Goal: Task Accomplishment & Management: Manage account settings

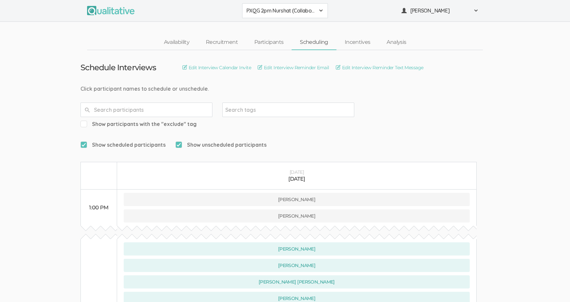
click at [271, 9] on span "PXQG 2pm Nurshat (Collaborative)" at bounding box center [280, 11] width 69 height 8
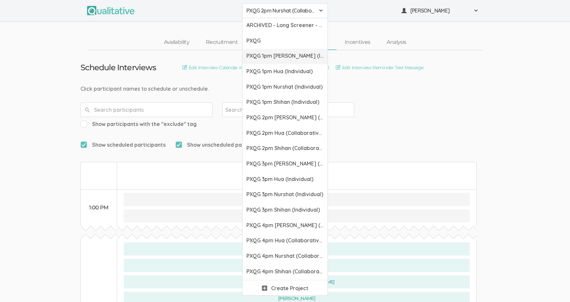
click at [283, 54] on span "PXQG 1pm [PERSON_NAME] (Individual)" at bounding box center [284, 56] width 77 height 8
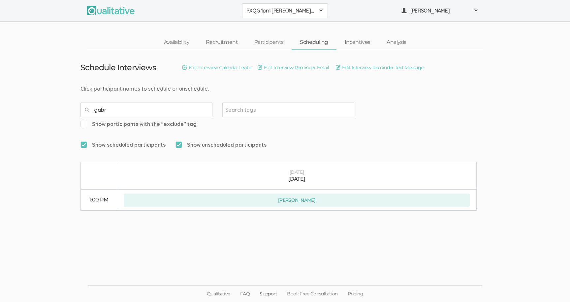
type input "gabr"
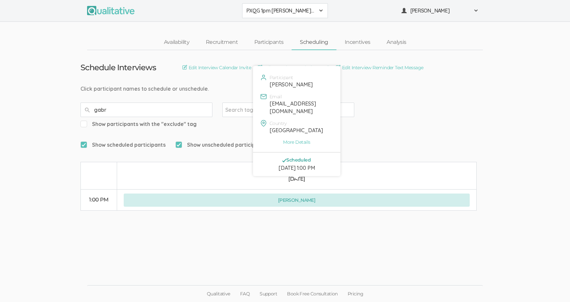
click at [293, 194] on button "[PERSON_NAME]" at bounding box center [297, 200] width 346 height 13
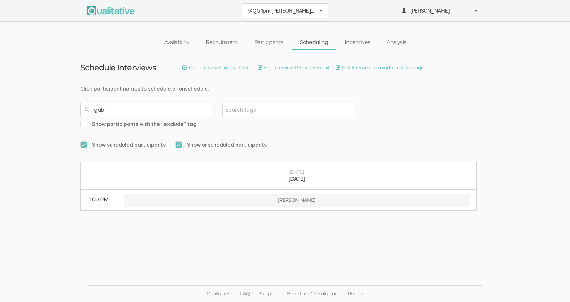
click at [184, 104] on input "gabr" at bounding box center [146, 110] width 132 height 15
type input "[PERSON_NAME]"
click at [276, 8] on span "PXQG 1pm [PERSON_NAME] (Individual)" at bounding box center [280, 11] width 69 height 8
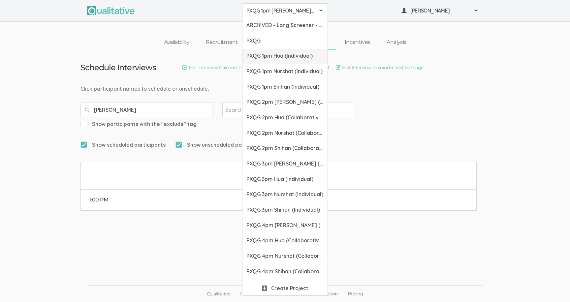
click at [276, 60] on link "PXQG 1pm Hua (Individual)" at bounding box center [284, 57] width 85 height 16
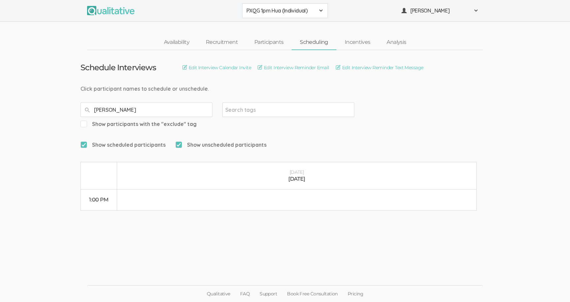
click at [269, 8] on span "PXQG 1pm Hua (Individual)" at bounding box center [280, 11] width 69 height 8
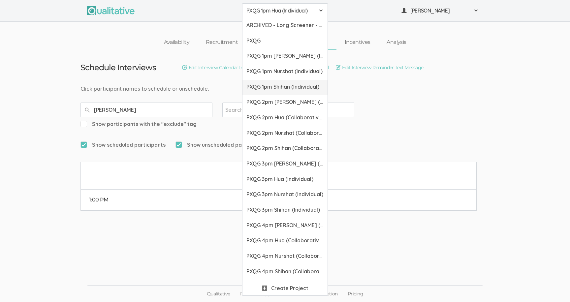
click at [269, 83] on span "PXQG 1pm Shihan (Individual)" at bounding box center [284, 87] width 77 height 8
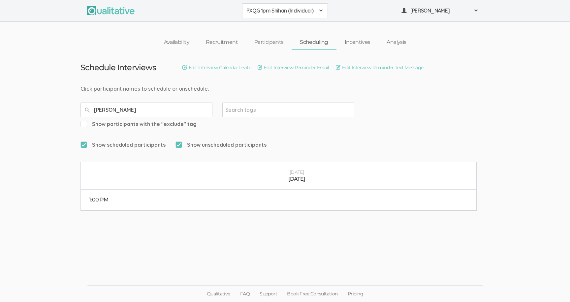
click at [267, 6] on button "PXQG 1pm Shihan (Individual)" at bounding box center [285, 10] width 86 height 15
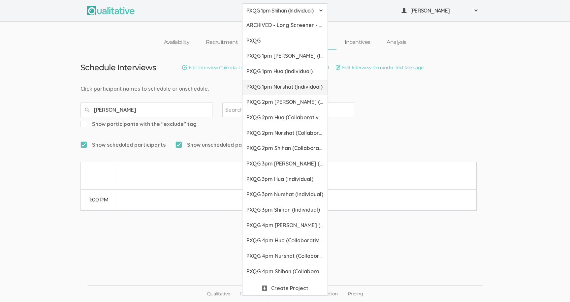
click at [281, 84] on span "PXQG 1pm Nurshat (Individual)" at bounding box center [284, 87] width 77 height 8
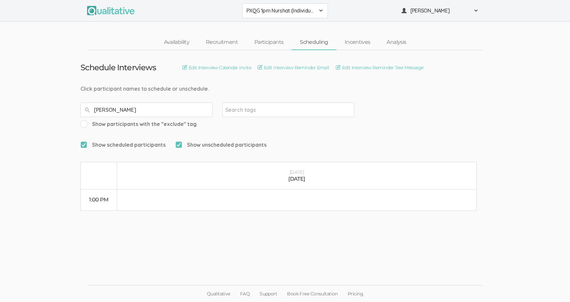
click at [283, 12] on span "PXQG 1pm Nurshat (Individual)" at bounding box center [280, 11] width 69 height 8
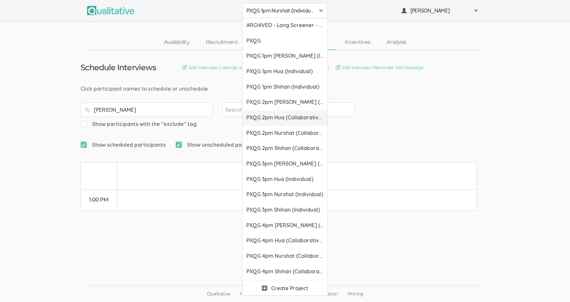
click at [283, 119] on span "PXQG 2pm Hua (Collaborative)" at bounding box center [284, 118] width 77 height 8
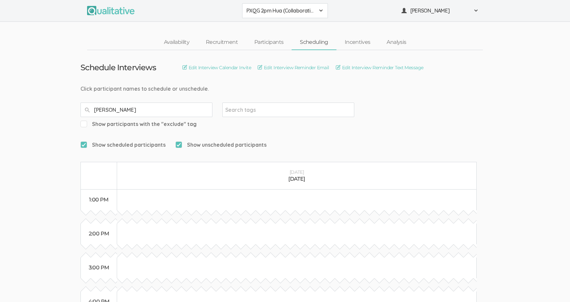
click at [275, 6] on button "PXQG 2pm Hua (Collaborative)" at bounding box center [285, 10] width 86 height 15
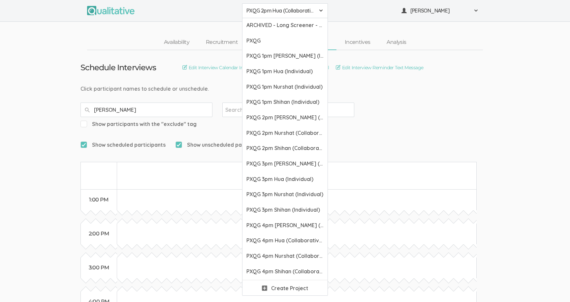
click at [221, 86] on div "Click participant names to schedule or unschedule." at bounding box center [284, 89] width 409 height 8
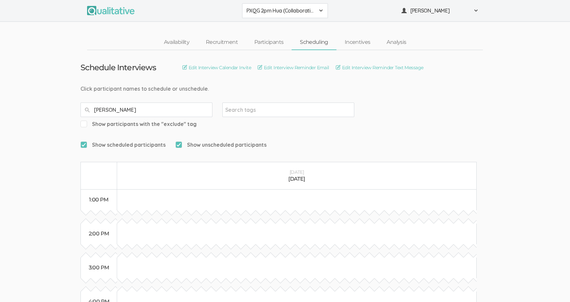
click at [269, 15] on button "PXQG 2pm Hua (Collaborative)" at bounding box center [285, 10] width 86 height 15
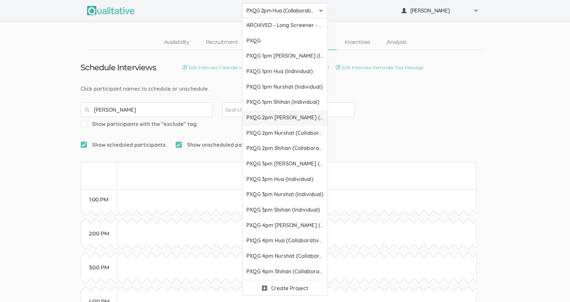
click at [277, 113] on link "PXQG 2pm [PERSON_NAME] (Collaborative)" at bounding box center [284, 119] width 85 height 16
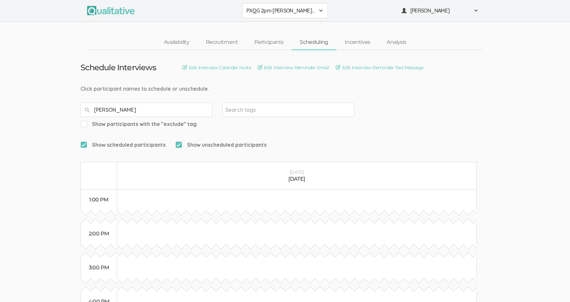
click at [274, 12] on span "PXQG 2pm [PERSON_NAME] (Collaborative)" at bounding box center [280, 11] width 69 height 8
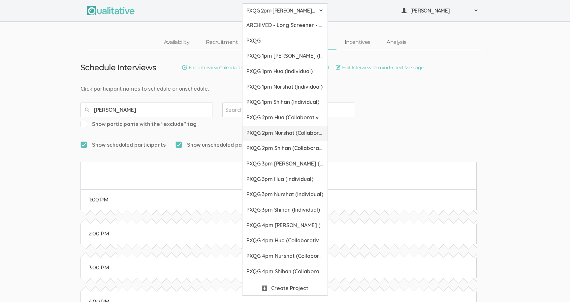
click at [274, 136] on span "PXQG 2pm Nurshat (Collaborative)" at bounding box center [284, 133] width 77 height 8
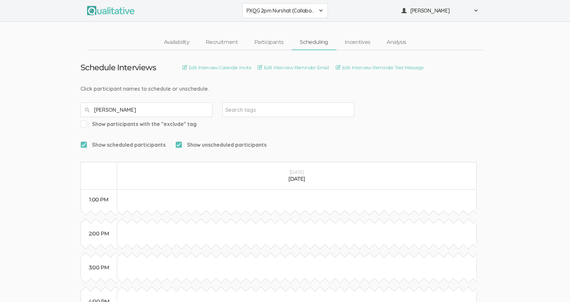
click at [278, 11] on span "PXQG 2pm Nurshat (Collaborative)" at bounding box center [280, 11] width 69 height 8
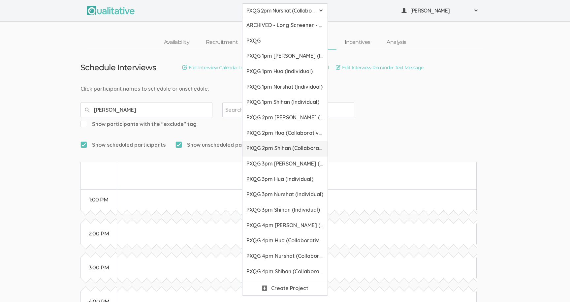
click at [278, 151] on span "PXQG 2pm Shihan (Collaborative)" at bounding box center [284, 149] width 77 height 8
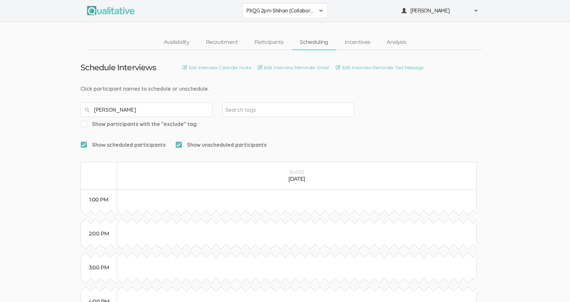
click at [284, 19] on div "PXQG 2pm Shihan (Collaborative) ARCHIVED - Long Screener - PXQG 1pm Hua (Indivi…" at bounding box center [285, 11] width 570 height 22
click at [281, 11] on span "PXQG 2pm Shihan (Collaborative)" at bounding box center [280, 11] width 69 height 8
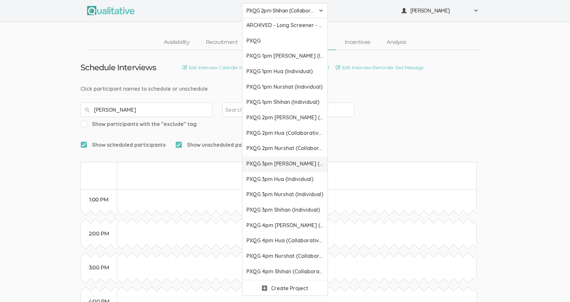
click at [281, 168] on link "PXQG 3pm [PERSON_NAME] (Individual)" at bounding box center [284, 165] width 85 height 16
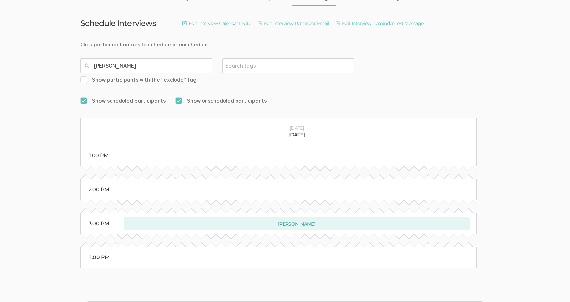
scroll to position [46, 0]
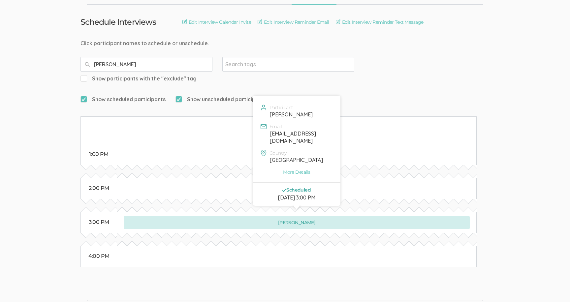
click at [291, 216] on button "[PERSON_NAME]" at bounding box center [297, 222] width 346 height 13
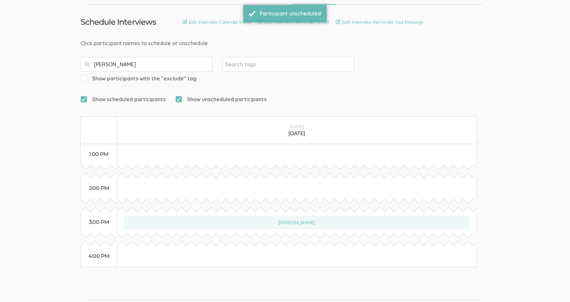
scroll to position [0, 0]
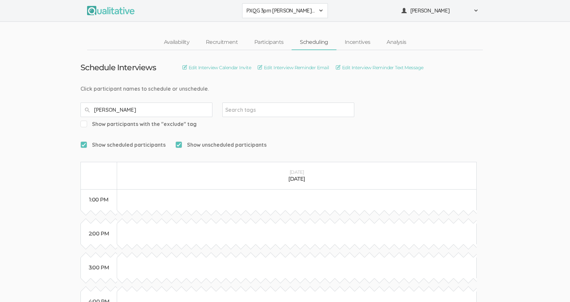
type input "[PERSON_NAME]"
click at [287, 12] on span "PXQG 3pm [PERSON_NAME] (Individual)" at bounding box center [280, 11] width 69 height 8
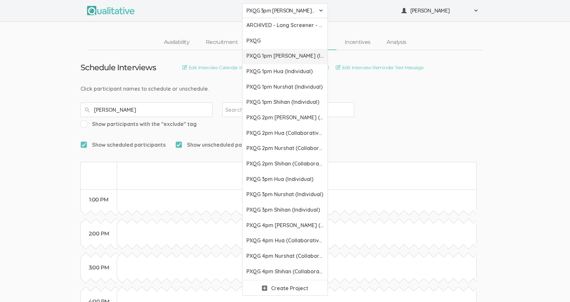
click at [288, 54] on span "PXQG 1pm [PERSON_NAME] (Individual)" at bounding box center [284, 56] width 77 height 8
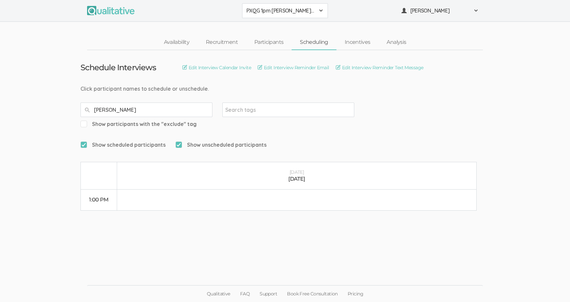
click at [274, 14] on span "PXQG 1pm [PERSON_NAME] (Individual)" at bounding box center [280, 11] width 69 height 8
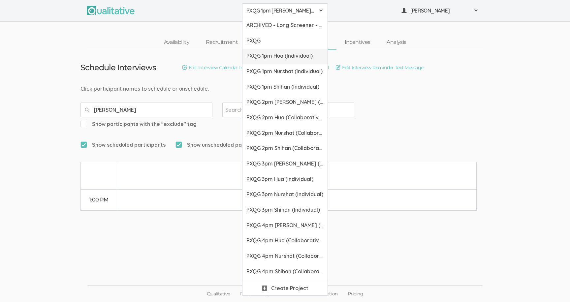
click at [280, 59] on span "PXQG 1pm Hua (Individual)" at bounding box center [284, 56] width 77 height 8
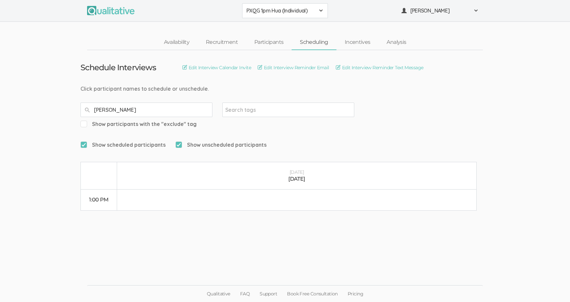
click at [280, 14] on span "PXQG 1pm Hua (Individual)" at bounding box center [280, 11] width 69 height 8
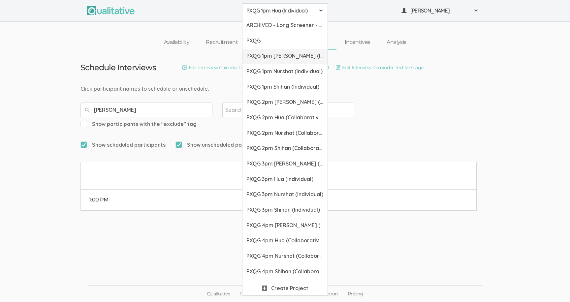
click at [281, 57] on span "PXQG 1pm [PERSON_NAME] (Individual)" at bounding box center [284, 56] width 77 height 8
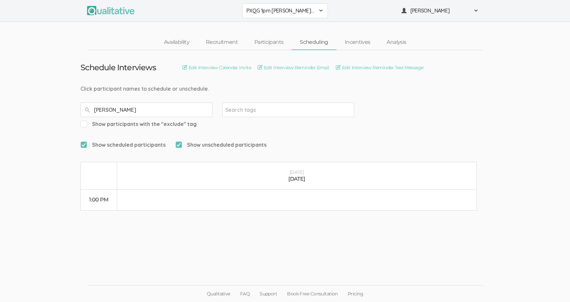
click at [279, 16] on button "PXQG 1pm [PERSON_NAME] (Individual)" at bounding box center [285, 10] width 86 height 15
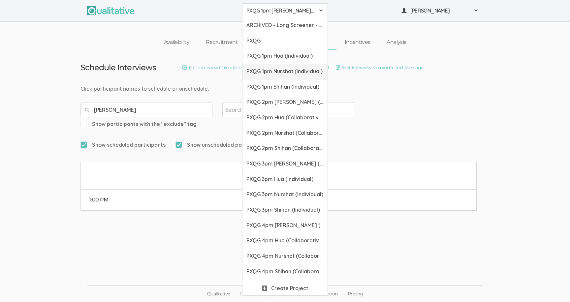
click at [279, 76] on link "PXQG 1pm Nurshat (Individual)" at bounding box center [284, 72] width 85 height 16
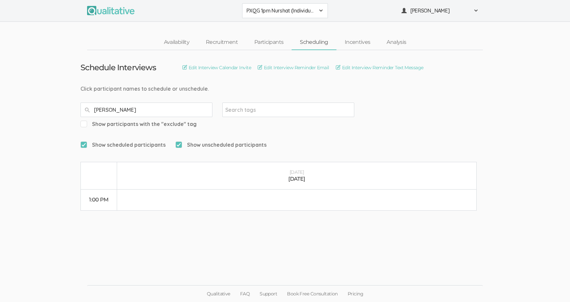
click at [281, 16] on button "PXQG 1pm Nurshat (Individual)" at bounding box center [285, 10] width 86 height 15
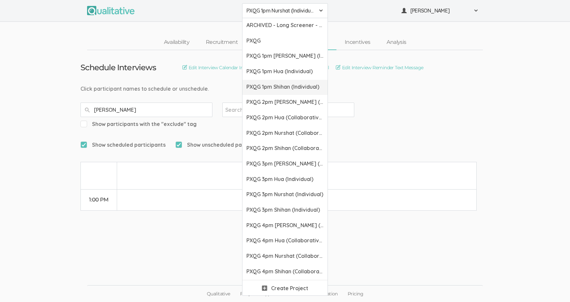
click at [284, 82] on link "PXQG 1pm Shihan (Individual)" at bounding box center [284, 88] width 85 height 16
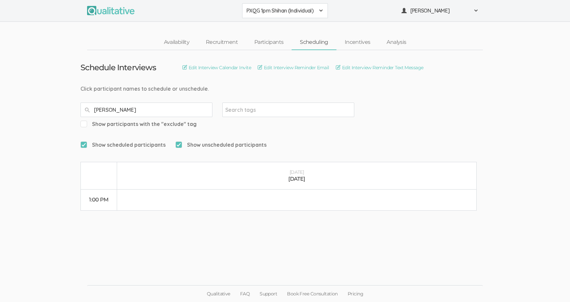
click at [290, 7] on span "PXQG 1pm Shihan (Individual)" at bounding box center [280, 11] width 69 height 8
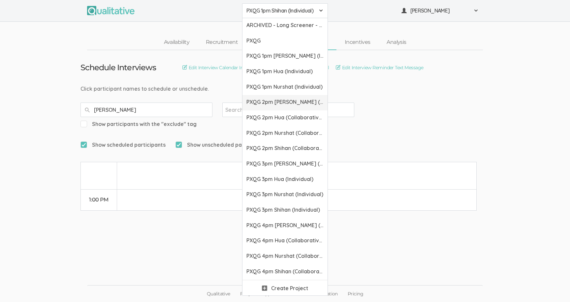
click at [288, 100] on span "PXQG 2pm [PERSON_NAME] (Collaborative)" at bounding box center [284, 102] width 77 height 8
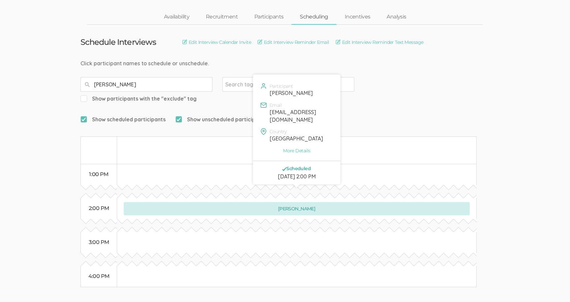
scroll to position [34, 0]
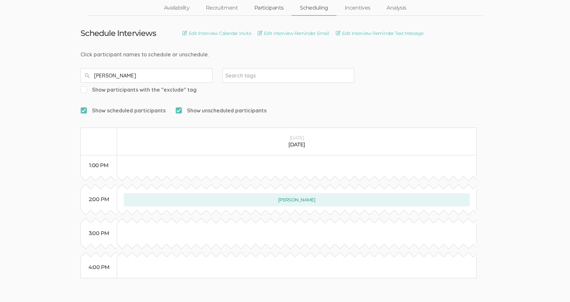
click at [257, 8] on link "Participants" at bounding box center [269, 8] width 46 height 14
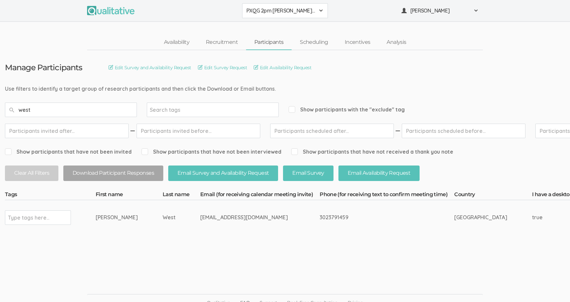
type input "west"
click at [239, 220] on div "[EMAIL_ADDRESS][DOMAIN_NAME]" at bounding box center [247, 218] width 95 height 8
copy tr "[EMAIL_ADDRESS][DOMAIN_NAME]"
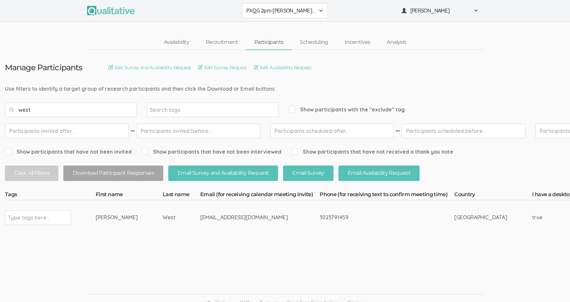
click at [96, 108] on input "west" at bounding box center [71, 110] width 132 height 15
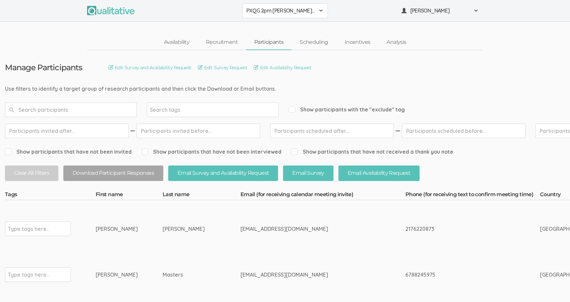
click at [308, 44] on link "Scheduling" at bounding box center [314, 42] width 45 height 14
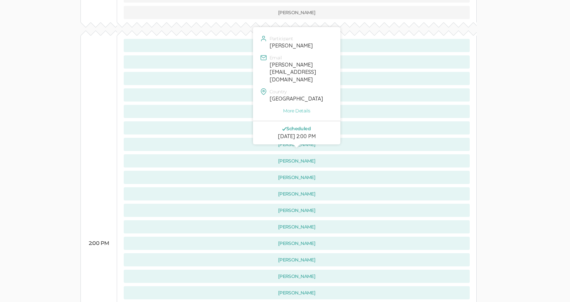
scroll to position [337, 0]
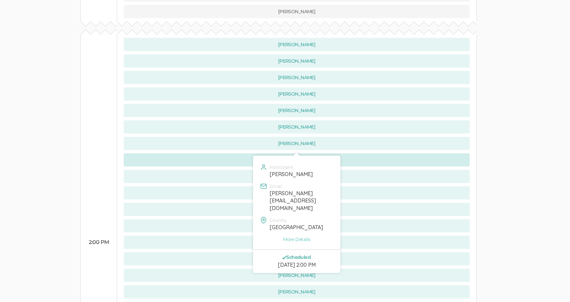
click at [239, 153] on button "[PERSON_NAME]" at bounding box center [297, 159] width 346 height 13
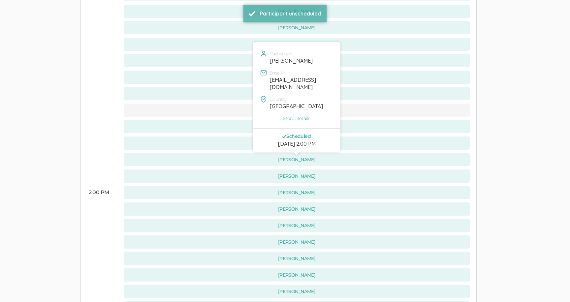
scroll to position [387, 0]
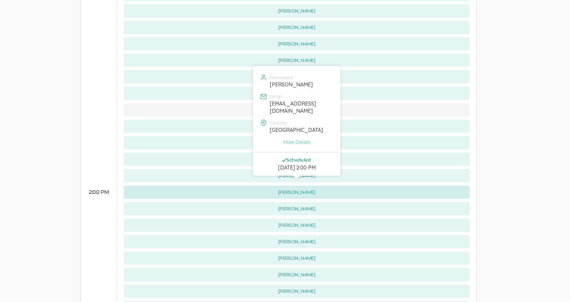
click at [237, 186] on button "[PERSON_NAME]" at bounding box center [297, 192] width 346 height 13
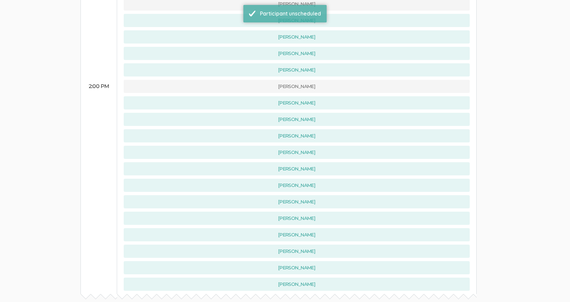
scroll to position [492, 0]
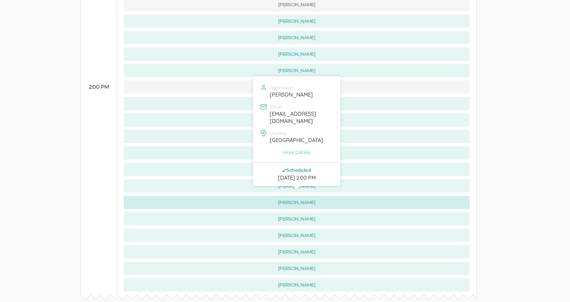
click at [280, 196] on button "[PERSON_NAME]" at bounding box center [297, 202] width 346 height 13
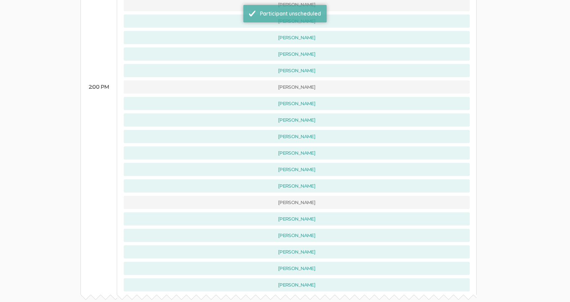
scroll to position [0, 0]
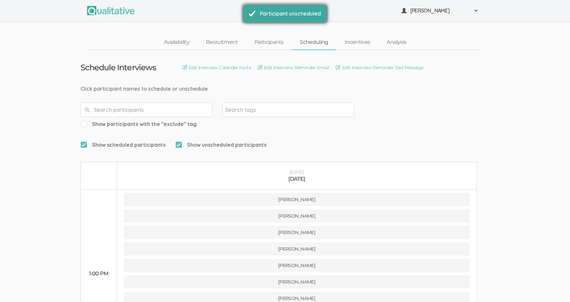
click at [244, 14] on div "Participant unscheduled" at bounding box center [284, 13] width 83 height 17
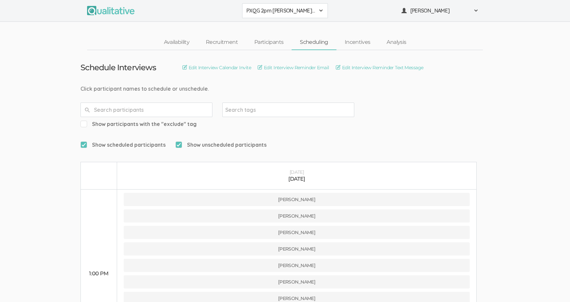
click at [244, 14] on button "PXQG 2pm [PERSON_NAME] (Collaborative)" at bounding box center [285, 10] width 86 height 15
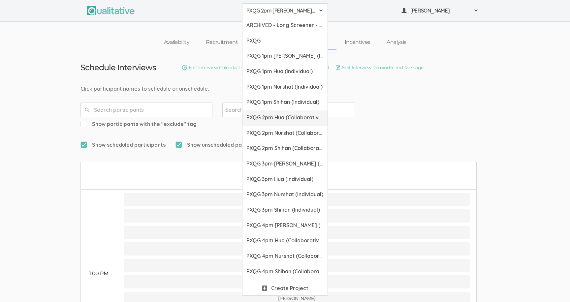
click at [264, 115] on span "PXQG 2pm Hua (Collaborative)" at bounding box center [284, 118] width 77 height 8
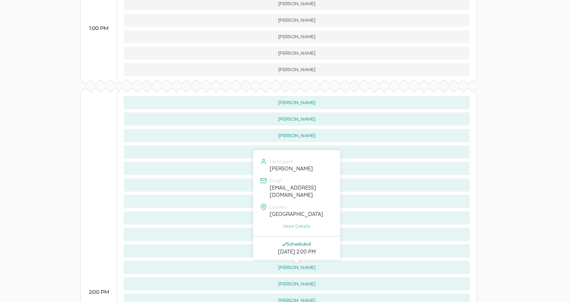
scroll to position [296, 0]
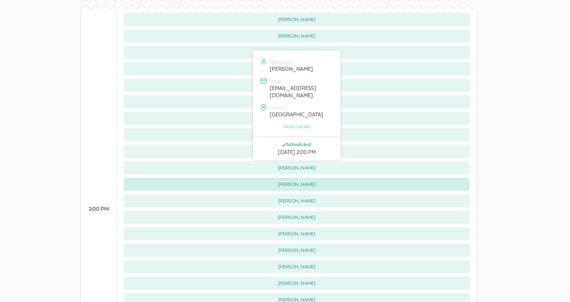
click at [201, 178] on button "[PERSON_NAME]" at bounding box center [297, 184] width 346 height 13
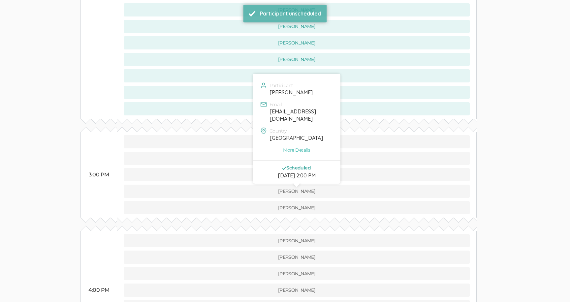
scroll to position [587, 0]
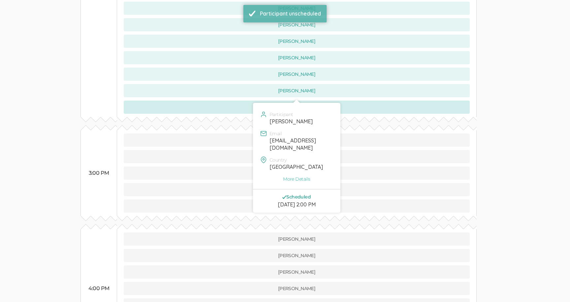
click at [223, 101] on button "[PERSON_NAME]" at bounding box center [297, 107] width 346 height 13
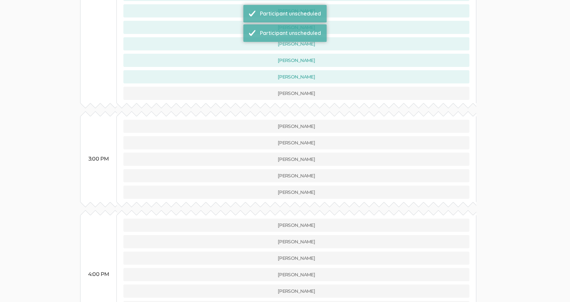
scroll to position [0, 0]
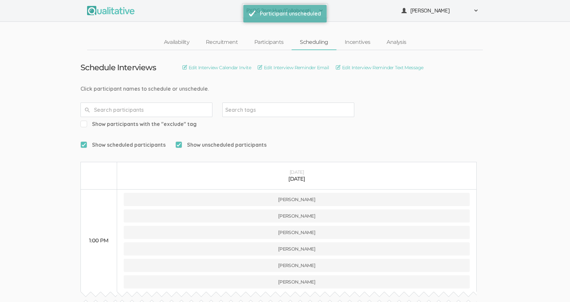
click at [243, 13] on button "PXQG 2pm Hua (Collaborative)" at bounding box center [285, 10] width 86 height 15
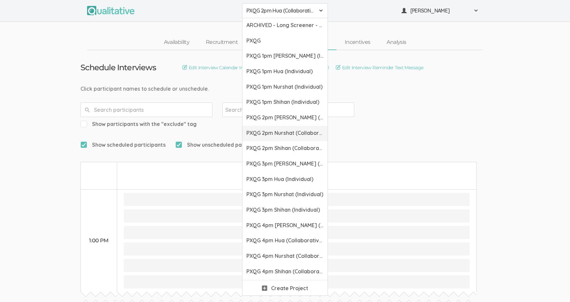
click at [264, 136] on span "PXQG 2pm Nurshat (Collaborative)" at bounding box center [284, 133] width 77 height 8
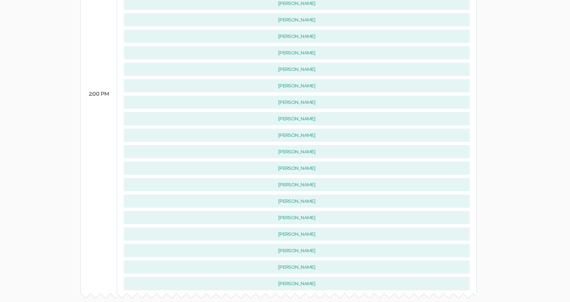
scroll to position [439, 0]
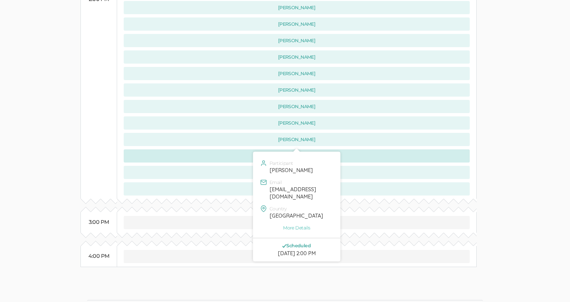
click at [251, 149] on button "[PERSON_NAME]" at bounding box center [297, 155] width 346 height 13
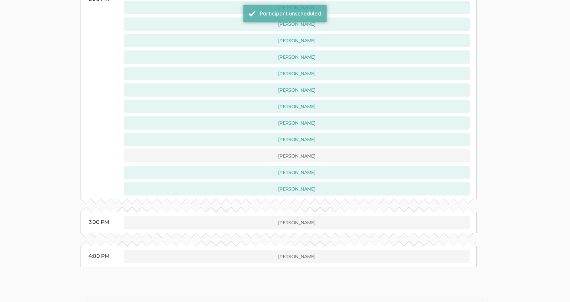
scroll to position [0, 0]
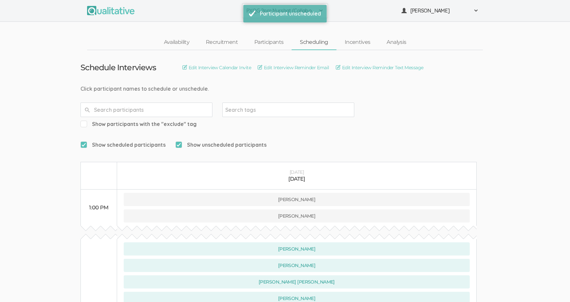
click at [243, 13] on button "PXQG 2pm Nurshat (Collaborative)" at bounding box center [285, 10] width 86 height 15
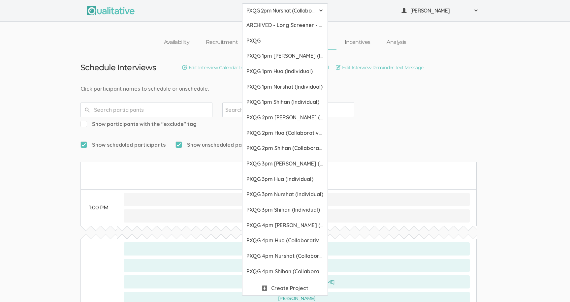
click at [262, 11] on span "PXQG 2pm Nurshat (Collaborative)" at bounding box center [280, 11] width 69 height 8
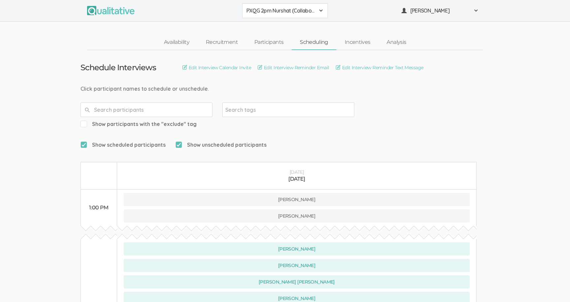
click at [262, 11] on span "PXQG 2pm Nurshat (Collaborative)" at bounding box center [280, 11] width 69 height 8
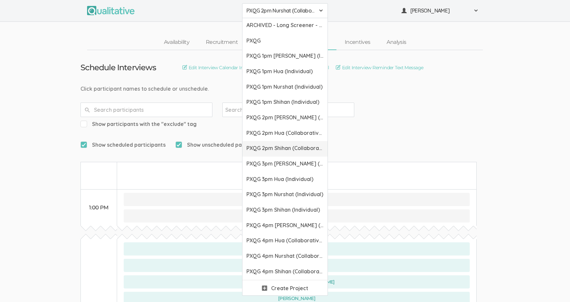
click at [271, 154] on link "PXQG 2pm Shihan (Collaborative)" at bounding box center [284, 149] width 85 height 16
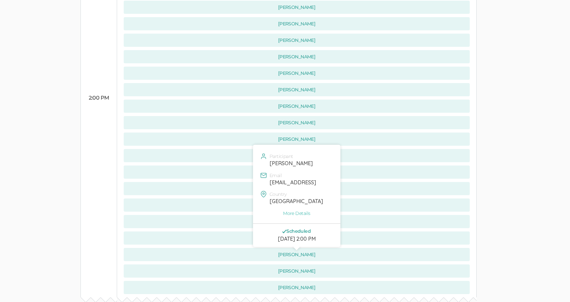
scroll to position [305, 0]
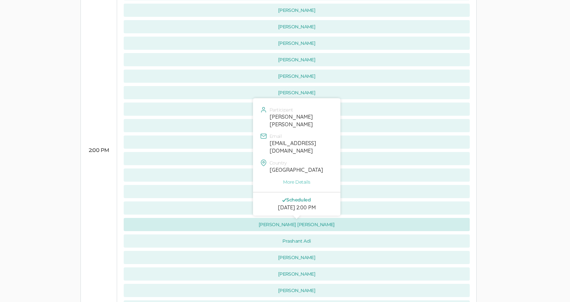
click at [245, 218] on button "[PERSON_NAME] [PERSON_NAME]" at bounding box center [297, 224] width 346 height 13
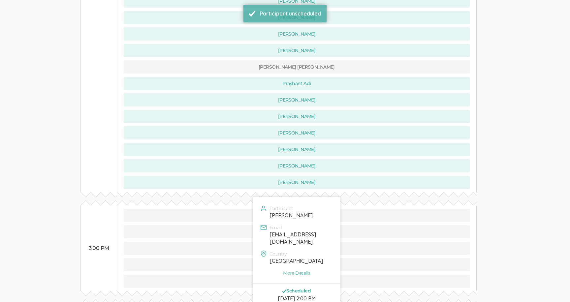
scroll to position [453, 0]
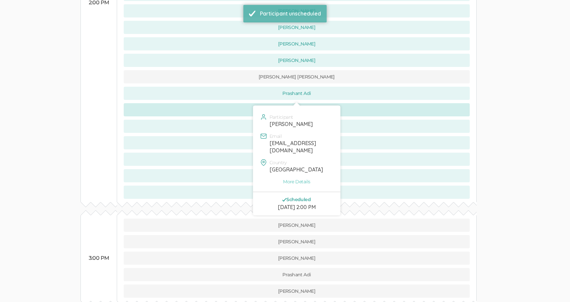
click at [249, 103] on button "[PERSON_NAME]" at bounding box center [297, 109] width 346 height 13
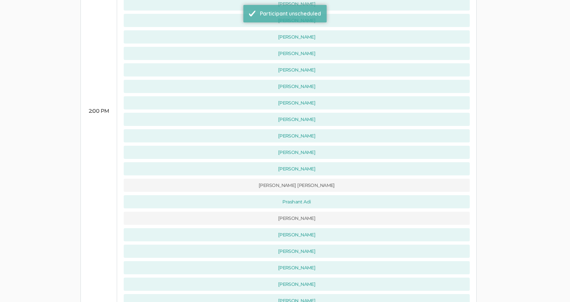
scroll to position [499, 0]
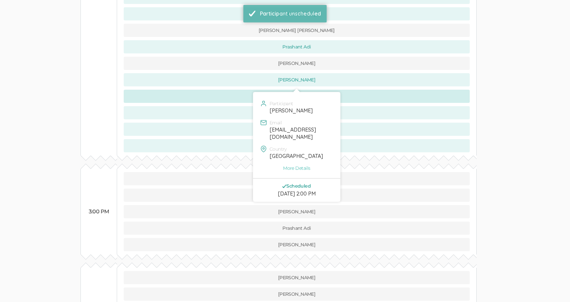
click at [248, 90] on button "[PERSON_NAME]" at bounding box center [297, 96] width 346 height 13
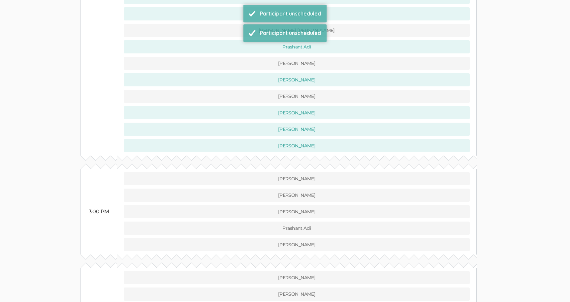
scroll to position [0, 0]
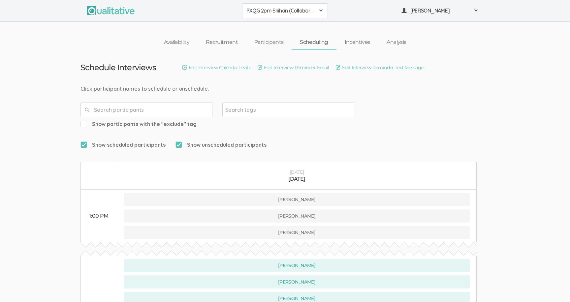
click at [241, 17] on ul "PXQG 2pm Shihan (Collaborative) ARCHIVED - Long Screener - PXQG 1pm Hua (Indivi…" at bounding box center [285, 10] width 396 height 15
click at [246, 16] on button "PXQG 2pm Shihan (Collaborative)" at bounding box center [285, 10] width 86 height 15
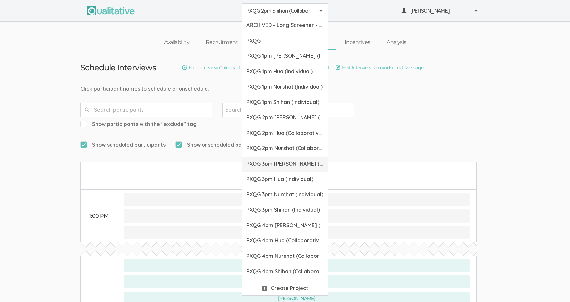
click at [264, 162] on span "PXQG 3pm [PERSON_NAME] (Individual)" at bounding box center [284, 164] width 77 height 8
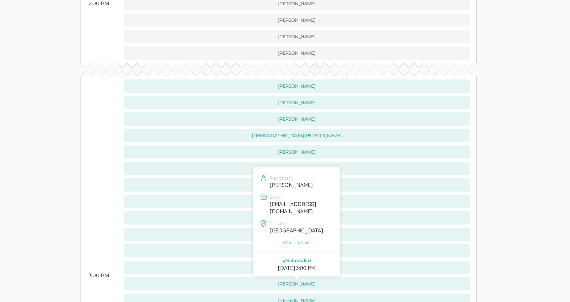
scroll to position [323, 0]
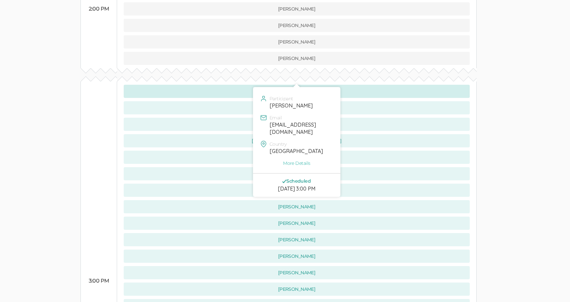
click at [239, 85] on button "[PERSON_NAME]" at bounding box center [297, 91] width 346 height 13
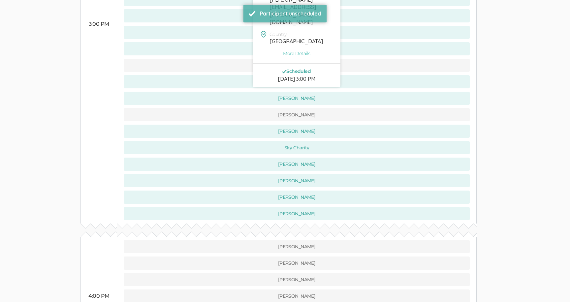
scroll to position [599, 0]
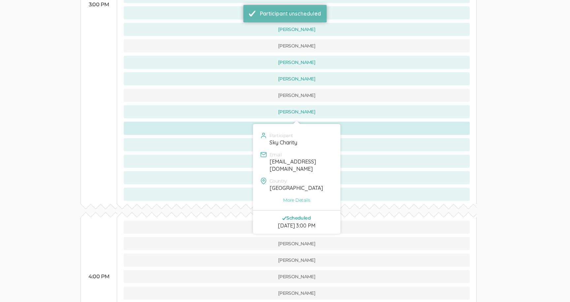
click at [247, 122] on button "Sky Charity" at bounding box center [297, 128] width 346 height 13
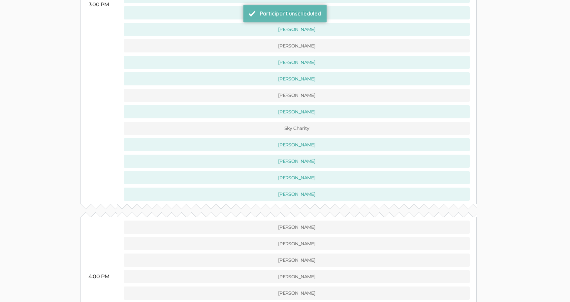
scroll to position [0, 0]
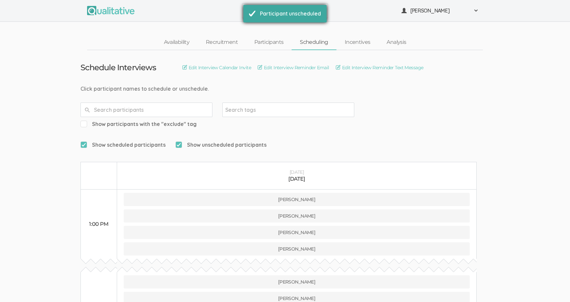
click at [244, 9] on div "Participant unscheduled" at bounding box center [284, 13] width 83 height 17
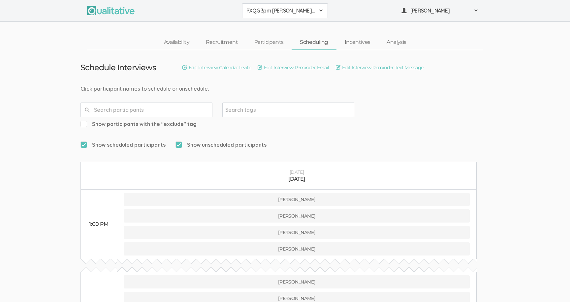
click at [245, 12] on button "PXQG 3pm [PERSON_NAME] (Individual)" at bounding box center [285, 10] width 86 height 15
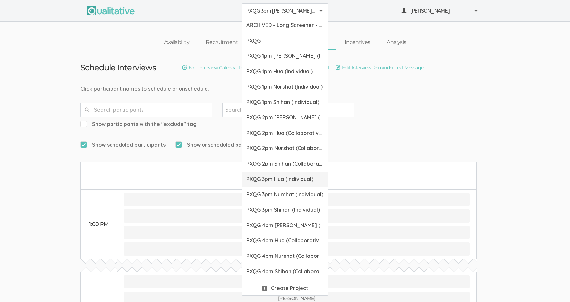
click at [257, 176] on span "PXQG 3pm Hua (Individual)" at bounding box center [284, 180] width 77 height 8
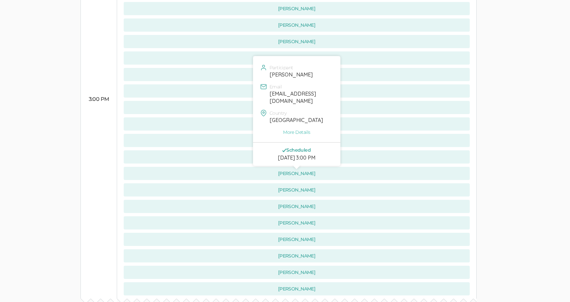
scroll to position [637, 0]
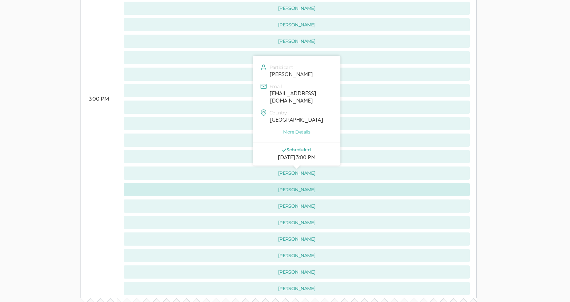
click at [237, 183] on button "[PERSON_NAME]" at bounding box center [297, 189] width 346 height 13
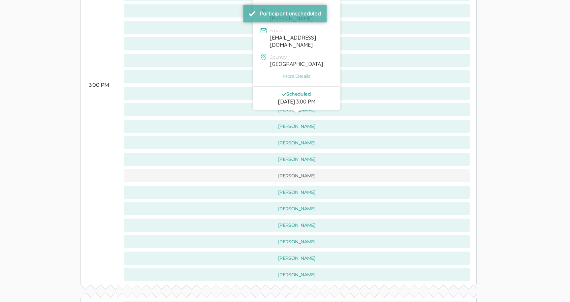
scroll to position [677, 0]
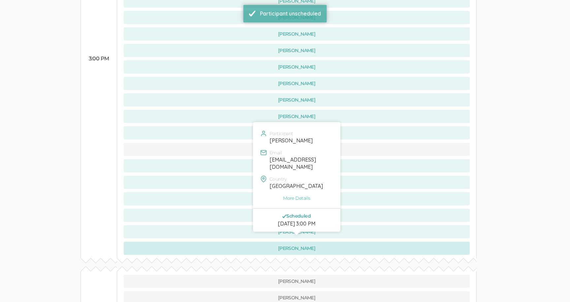
click at [244, 242] on button "[PERSON_NAME]" at bounding box center [297, 248] width 346 height 13
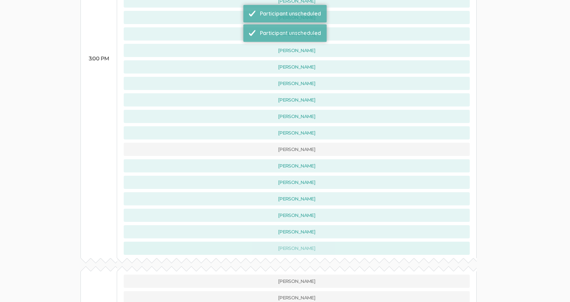
scroll to position [0, 0]
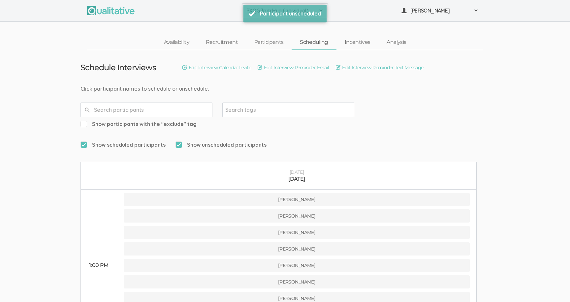
click at [243, 5] on button "PXQG 3pm Hua (Individual)" at bounding box center [285, 10] width 86 height 15
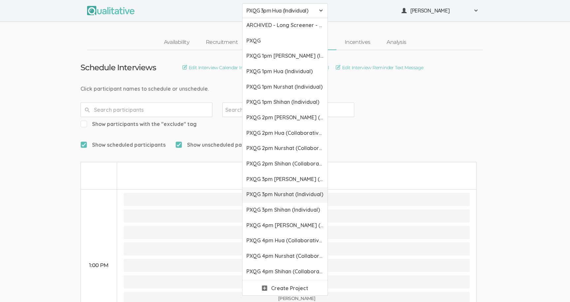
click at [255, 191] on span "PXQG 3pm Nurshat (Individual)" at bounding box center [284, 195] width 77 height 8
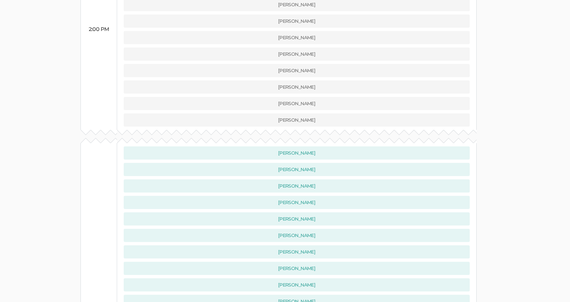
scroll to position [287, 0]
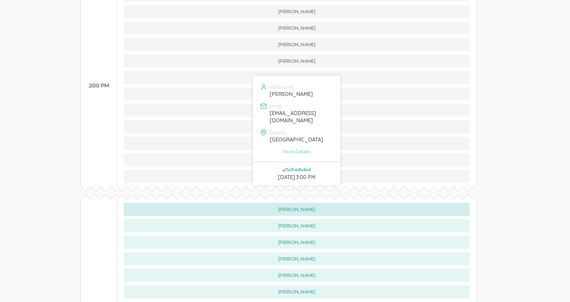
click at [242, 203] on button "[PERSON_NAME]" at bounding box center [297, 209] width 346 height 13
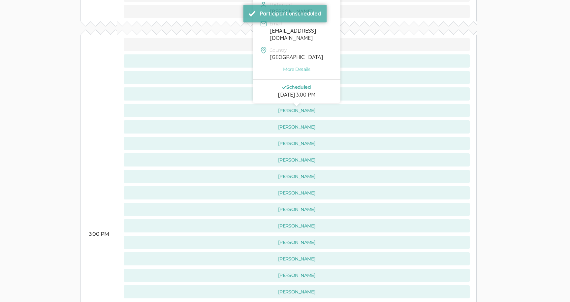
scroll to position [524, 0]
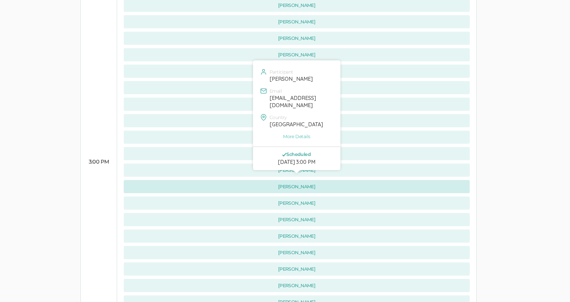
click at [466, 180] on button "[PERSON_NAME]" at bounding box center [297, 186] width 346 height 13
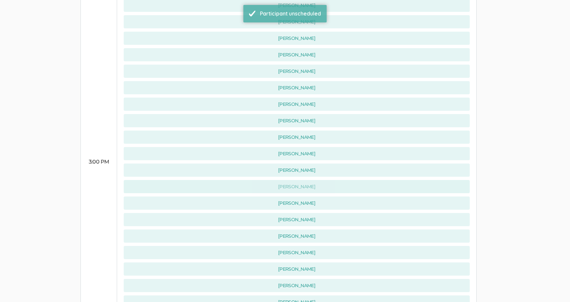
scroll to position [0, 0]
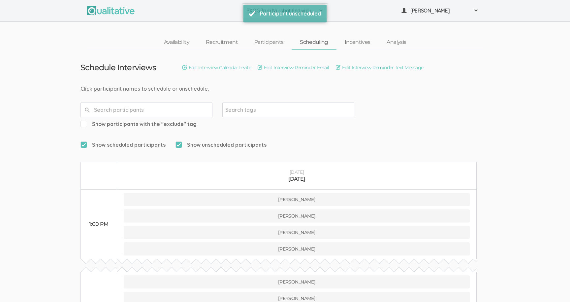
click at [245, 4] on button "PXQG 3pm Nurshat (Individual)" at bounding box center [285, 10] width 86 height 15
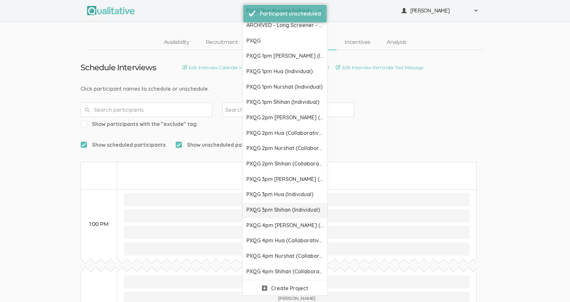
click at [267, 209] on span "PXQG 3pm Shihan (Individual)" at bounding box center [284, 210] width 77 height 8
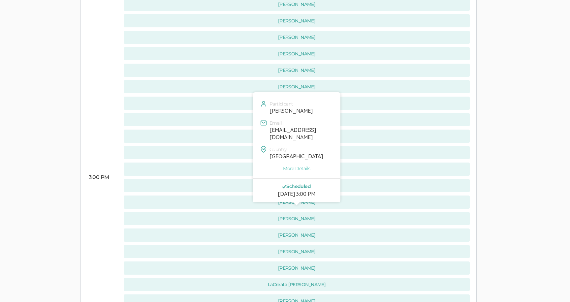
scroll to position [576, 0]
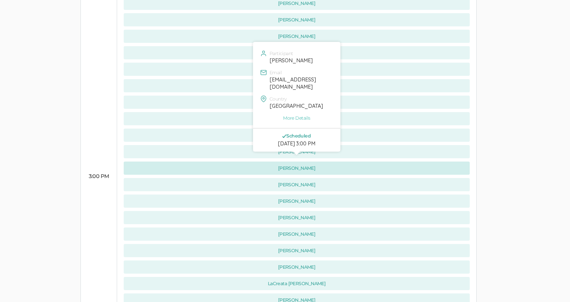
click at [421, 162] on button "[PERSON_NAME]" at bounding box center [297, 168] width 346 height 13
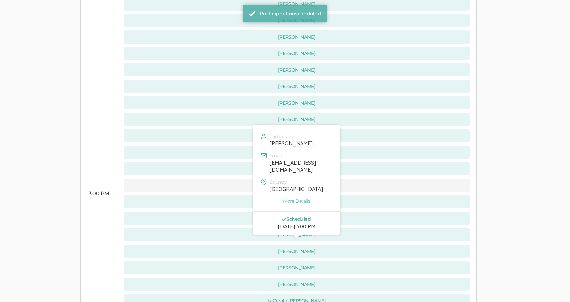
scroll to position [554, 0]
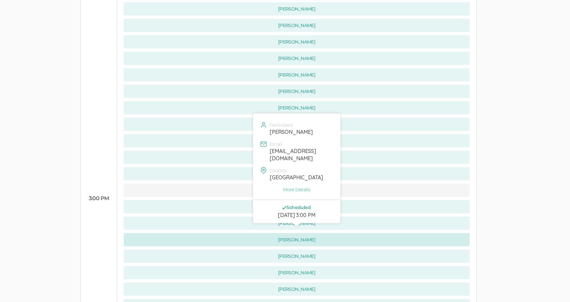
click at [425, 233] on button "[PERSON_NAME]" at bounding box center [297, 239] width 346 height 13
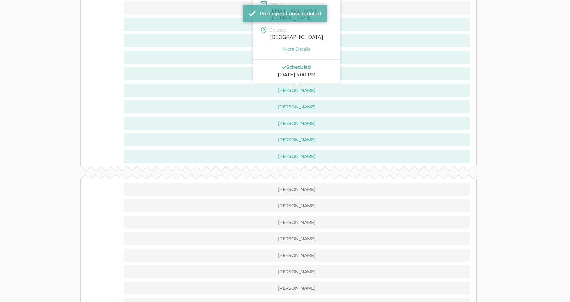
scroll to position [800, 0]
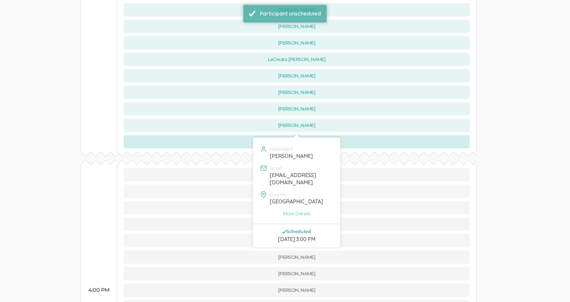
click at [428, 135] on button "[PERSON_NAME]" at bounding box center [297, 141] width 346 height 13
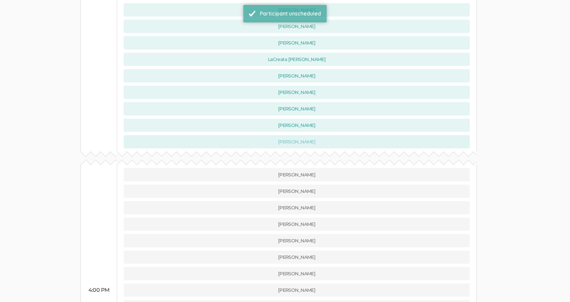
scroll to position [0, 0]
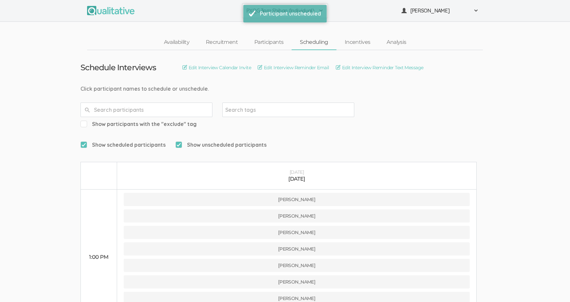
click at [242, 13] on button "PXQG 3pm Shihan (Individual)" at bounding box center [285, 10] width 86 height 15
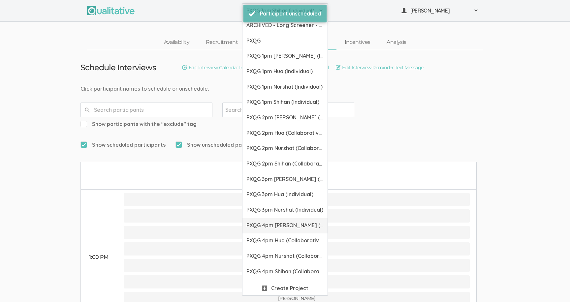
click at [282, 226] on span "PXQG 4pm [PERSON_NAME] (Collaborative)" at bounding box center [284, 226] width 77 height 8
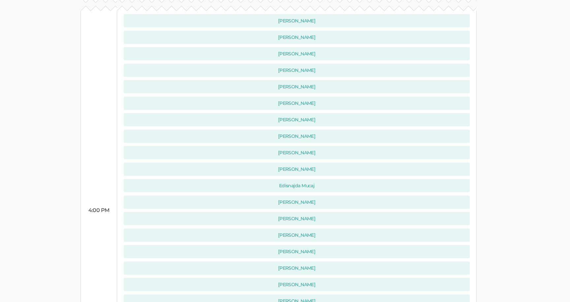
scroll to position [280, 0]
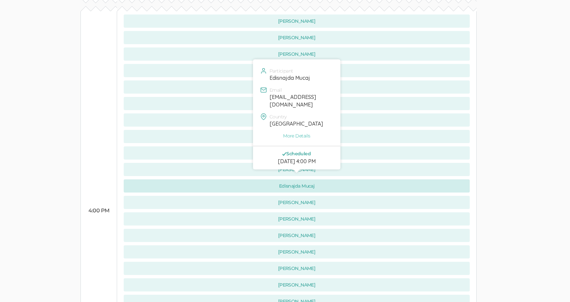
click at [245, 179] on button "Edisnajda Mucaj" at bounding box center [297, 185] width 346 height 13
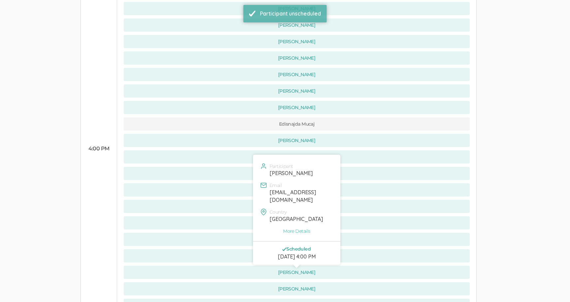
scroll to position [321, 0]
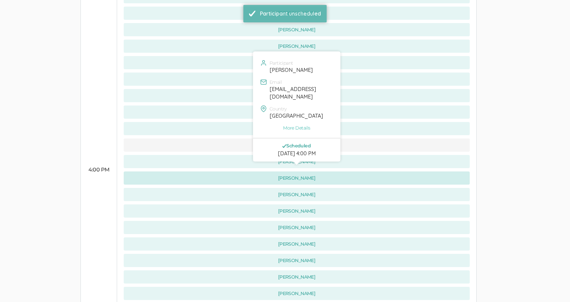
click at [230, 172] on button "[PERSON_NAME]" at bounding box center [297, 178] width 346 height 13
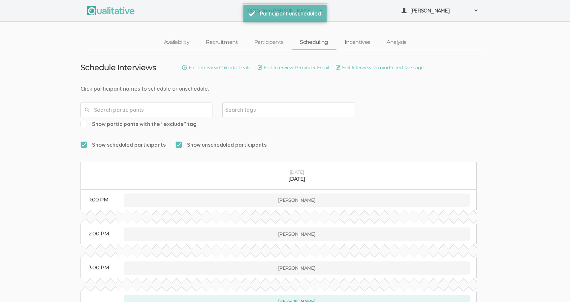
scroll to position [424, 0]
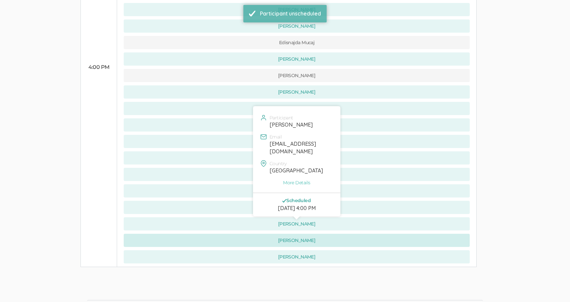
click at [243, 234] on button "[PERSON_NAME]" at bounding box center [297, 240] width 346 height 13
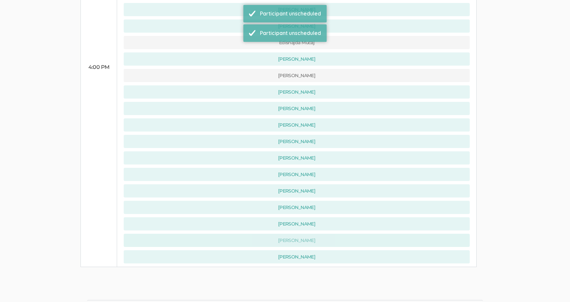
scroll to position [0, 0]
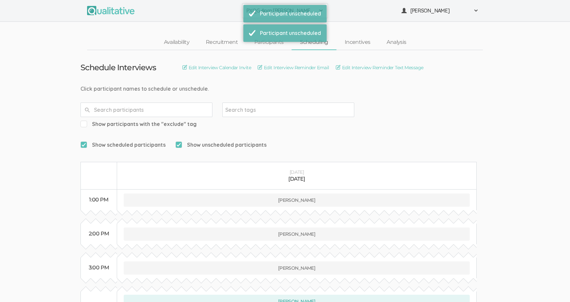
click at [243, 11] on button "PXQG 4pm [PERSON_NAME] (Collaborative)" at bounding box center [285, 10] width 86 height 15
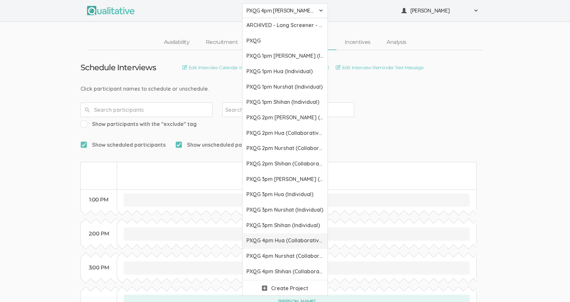
click at [255, 237] on link "PXQG 4pm Hua (Collaborative)" at bounding box center [284, 242] width 85 height 16
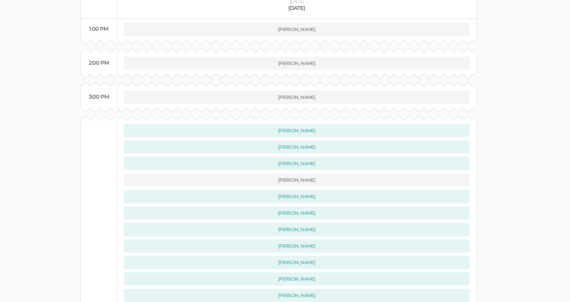
scroll to position [424, 0]
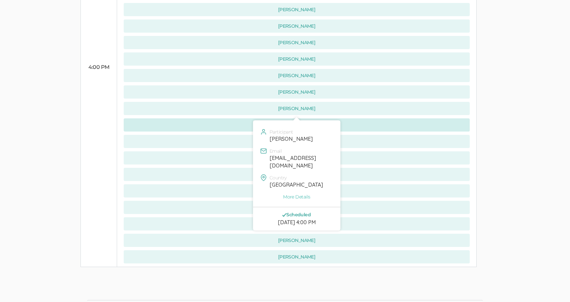
click at [238, 118] on button "[PERSON_NAME]" at bounding box center [297, 124] width 346 height 13
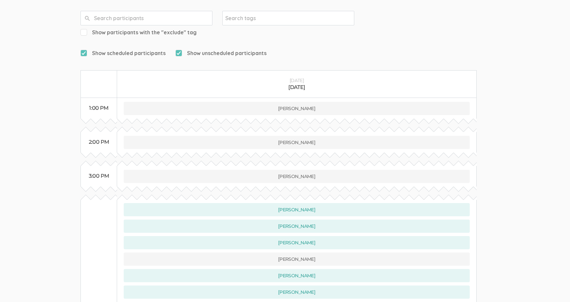
scroll to position [0, 0]
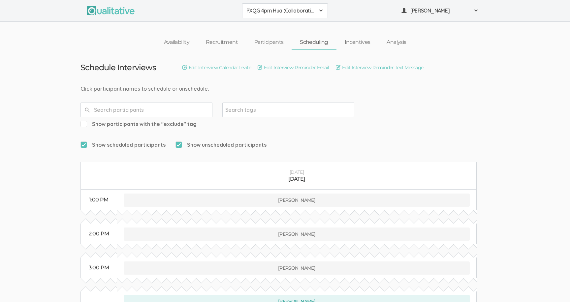
click at [251, 6] on button "PXQG 4pm Hua (Collaborative)" at bounding box center [285, 10] width 86 height 15
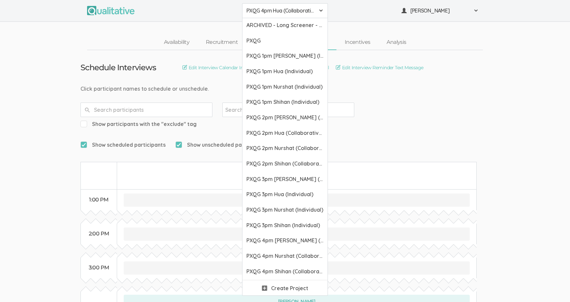
click at [252, 10] on span "PXQG 4pm Hua (Collaborative)" at bounding box center [280, 11] width 69 height 8
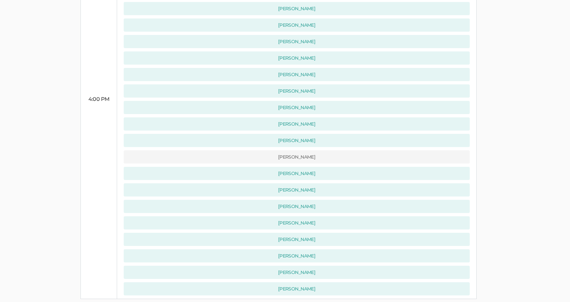
scroll to position [424, 0]
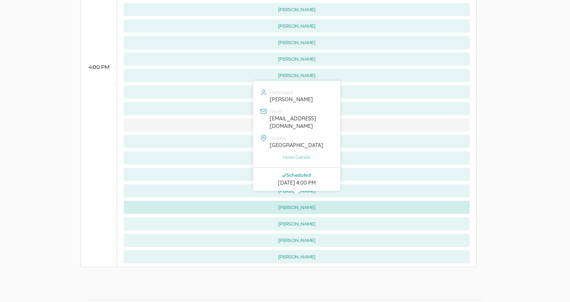
click at [240, 201] on button "[PERSON_NAME]" at bounding box center [297, 207] width 346 height 13
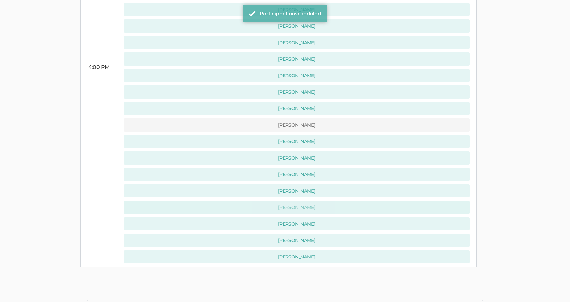
scroll to position [0, 0]
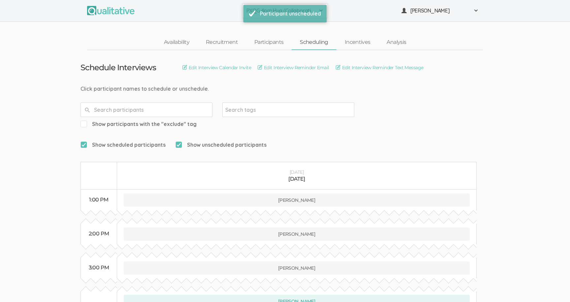
click at [242, 6] on button "PXQG 4pm Hua (Collaborative)" at bounding box center [285, 10] width 86 height 15
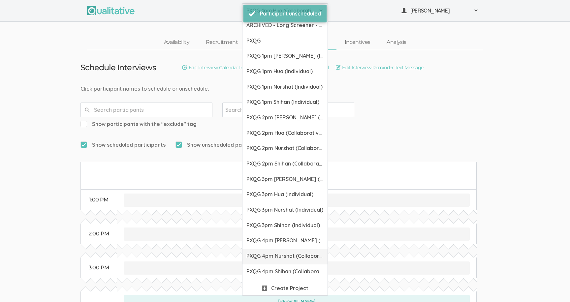
click at [290, 256] on span "PXQG 4pm Nurshat (Collaborative)" at bounding box center [284, 256] width 77 height 8
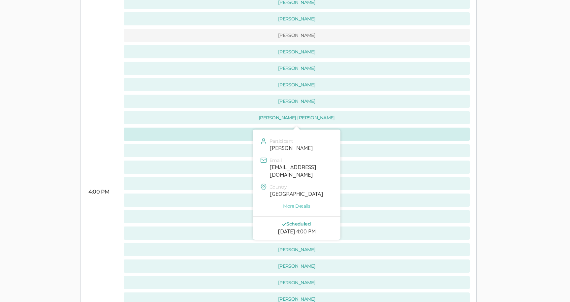
scroll to position [287, 0]
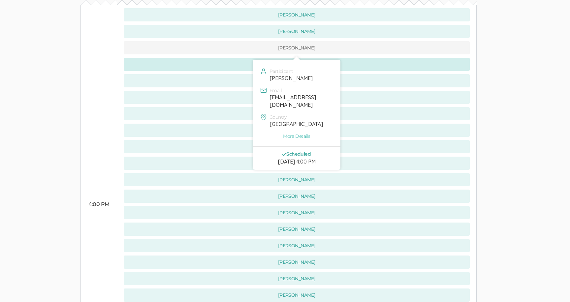
click at [221, 58] on button "[PERSON_NAME]" at bounding box center [297, 64] width 346 height 13
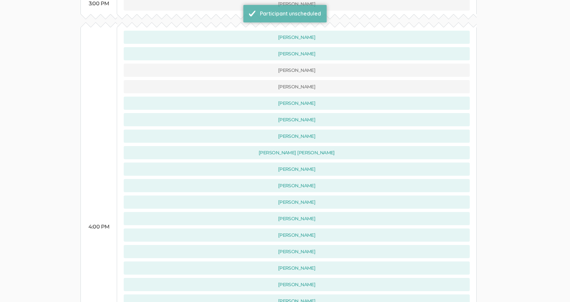
scroll to position [275, 0]
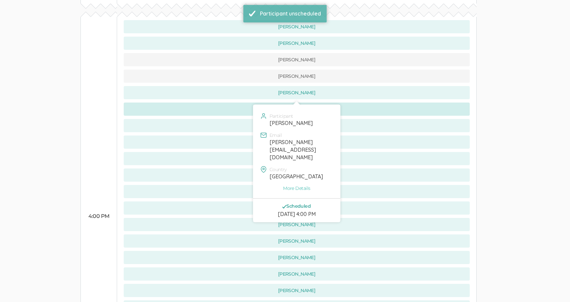
click at [379, 103] on button "[PERSON_NAME]" at bounding box center [297, 109] width 346 height 13
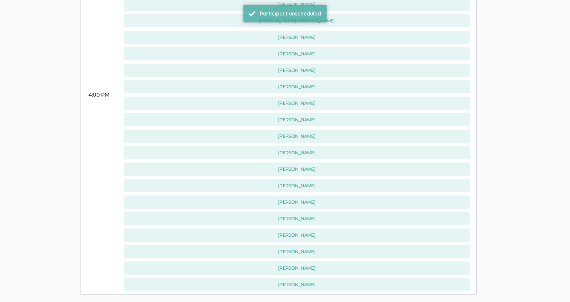
scroll to position [424, 0]
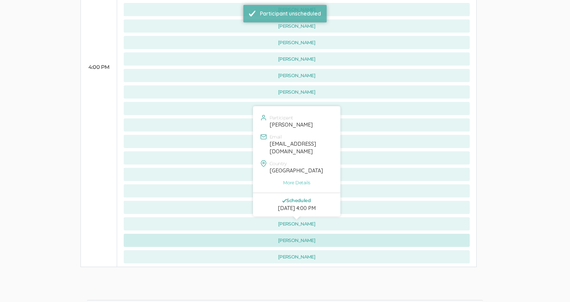
click at [274, 234] on button "[PERSON_NAME]" at bounding box center [297, 240] width 346 height 13
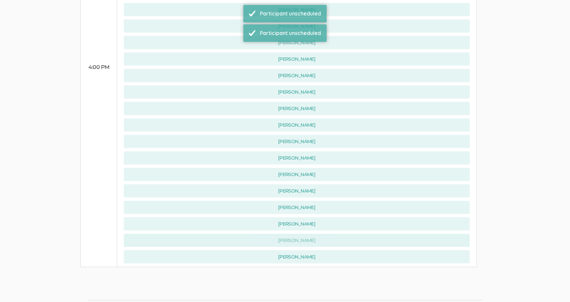
scroll to position [0, 0]
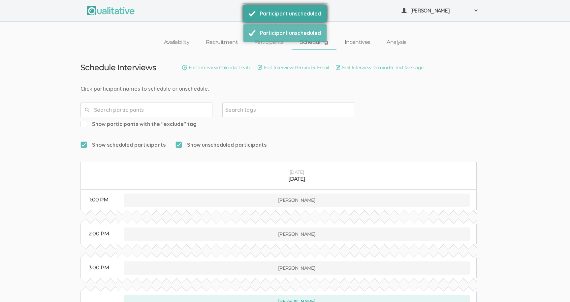
click at [244, 9] on div "Participant unscheduled" at bounding box center [284, 13] width 83 height 17
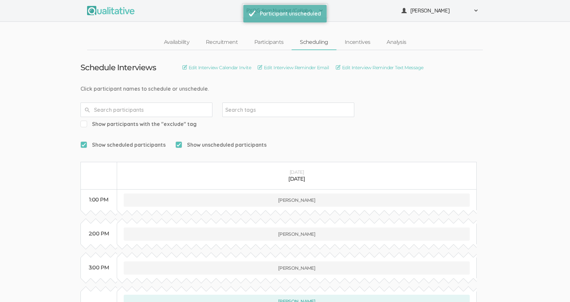
click at [242, 9] on button "PXQG 4pm Nurshat (Collaborative)" at bounding box center [285, 10] width 86 height 15
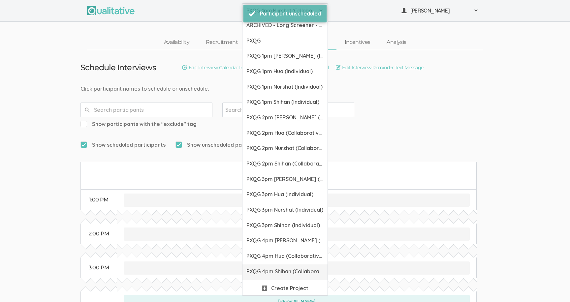
click at [264, 267] on link "PXQG 4pm Shihan (Collaborative)" at bounding box center [284, 273] width 85 height 16
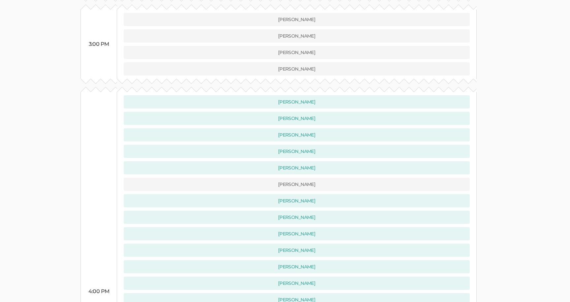
scroll to position [412, 0]
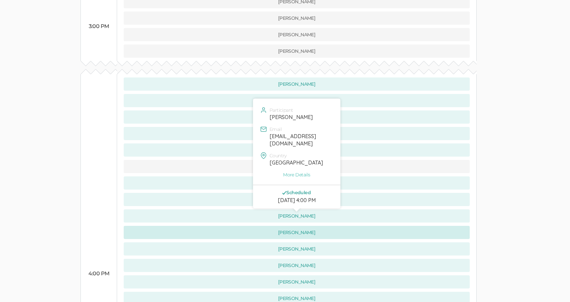
click at [233, 226] on button "[PERSON_NAME]" at bounding box center [297, 232] width 346 height 13
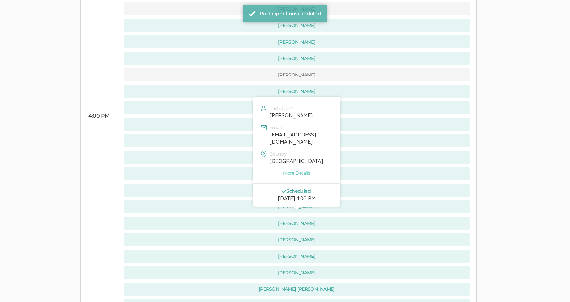
scroll to position [576, 0]
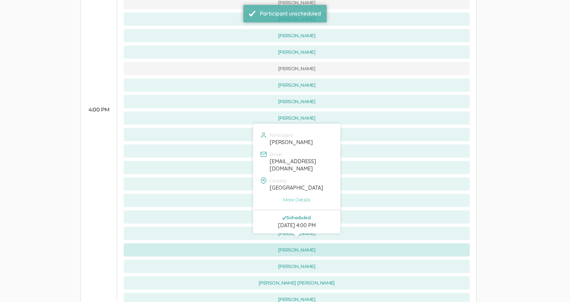
click at [237, 243] on button "[PERSON_NAME]" at bounding box center [297, 249] width 346 height 13
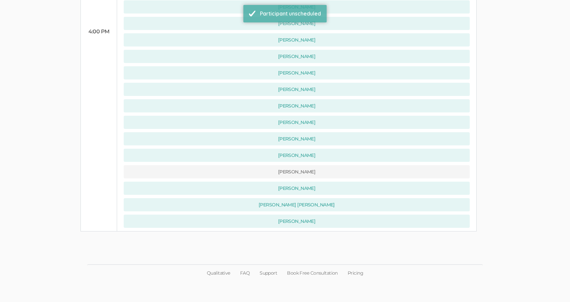
scroll to position [619, 0]
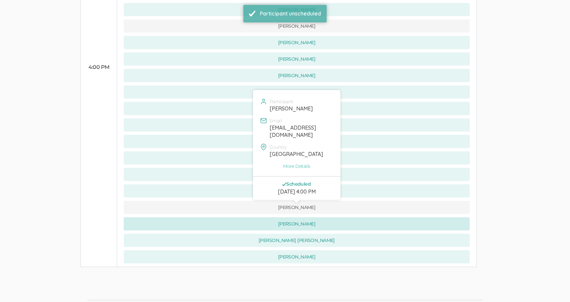
click at [245, 217] on button "[PERSON_NAME]" at bounding box center [297, 223] width 346 height 13
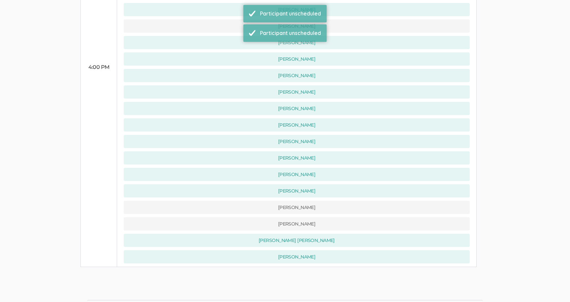
scroll to position [0, 0]
